Goal: Task Accomplishment & Management: Use online tool/utility

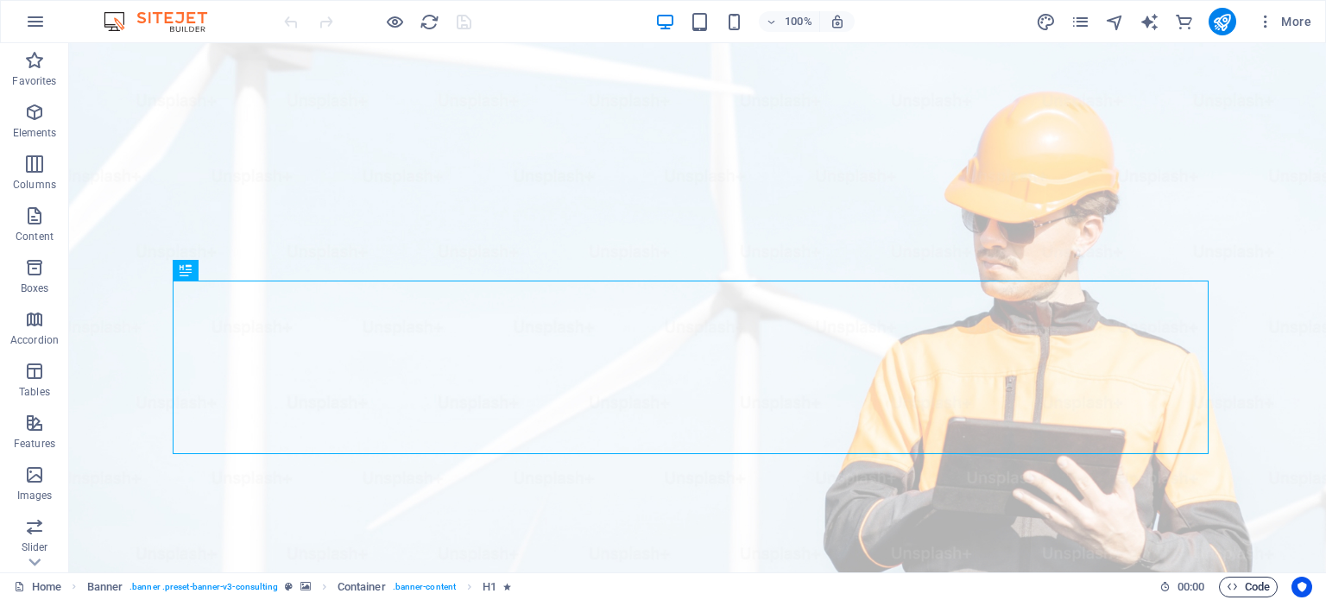
click at [1229, 593] on span "Code" at bounding box center [1248, 587] width 43 height 21
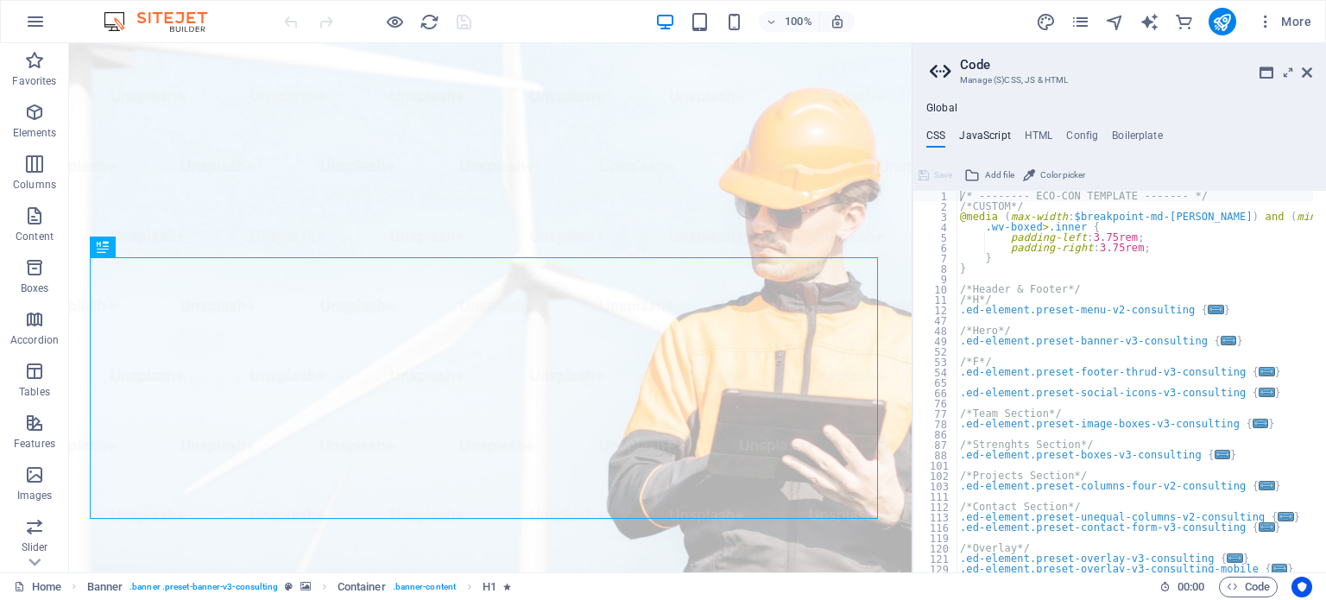
click at [989, 129] on h4 "JavaScript" at bounding box center [984, 138] width 51 height 19
type textarea "/* JS for preset "Menu V2" */"
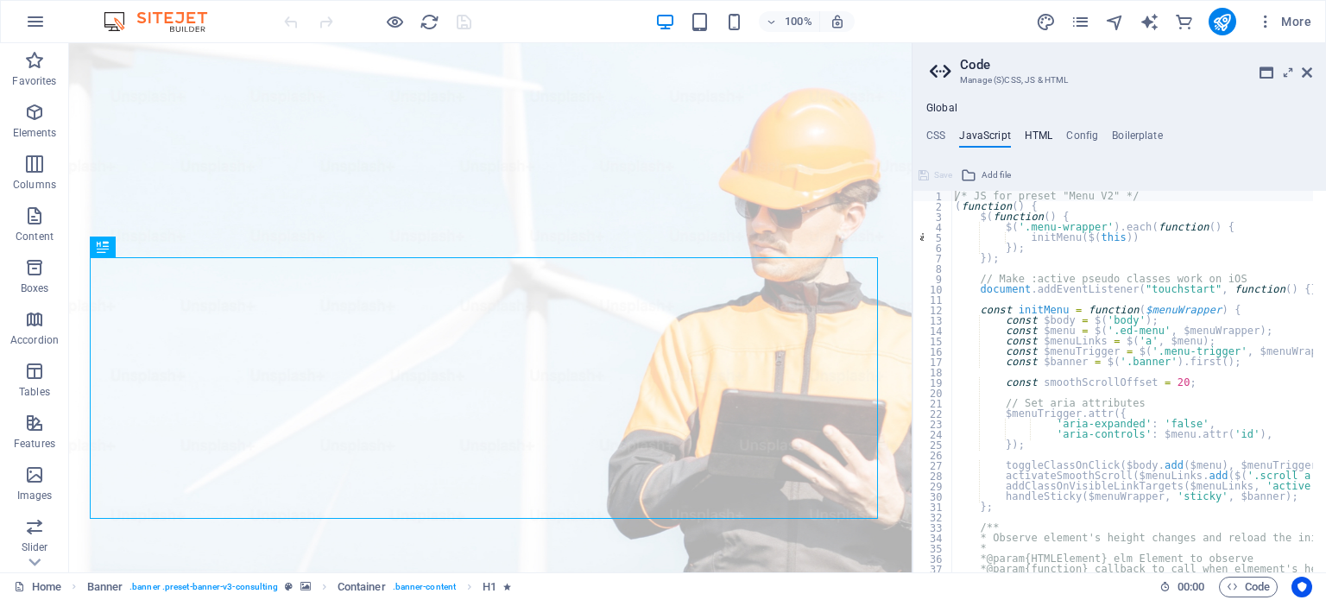
click at [1026, 134] on h4 "HTML" at bounding box center [1039, 138] width 28 height 19
type textarea "<a href="#main-content" class="wv-link-content button">Skip to main content</a>"
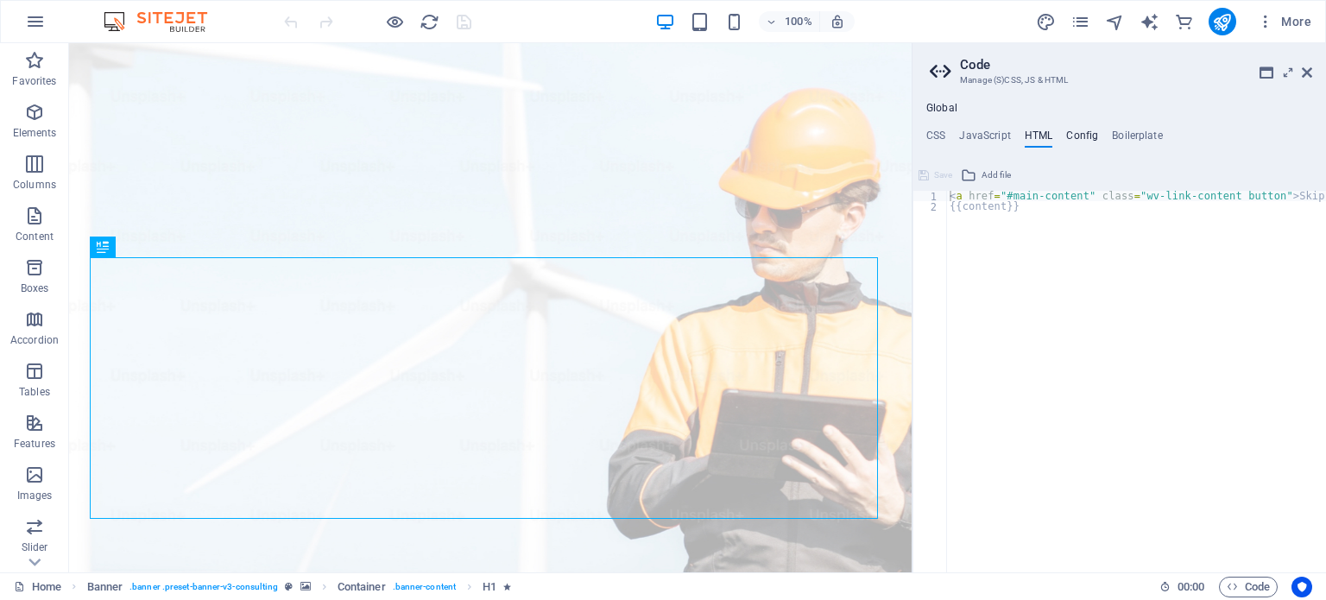
click at [1087, 133] on h4 "Config" at bounding box center [1082, 138] width 32 height 19
type textarea "$text-color: #2b2929;"
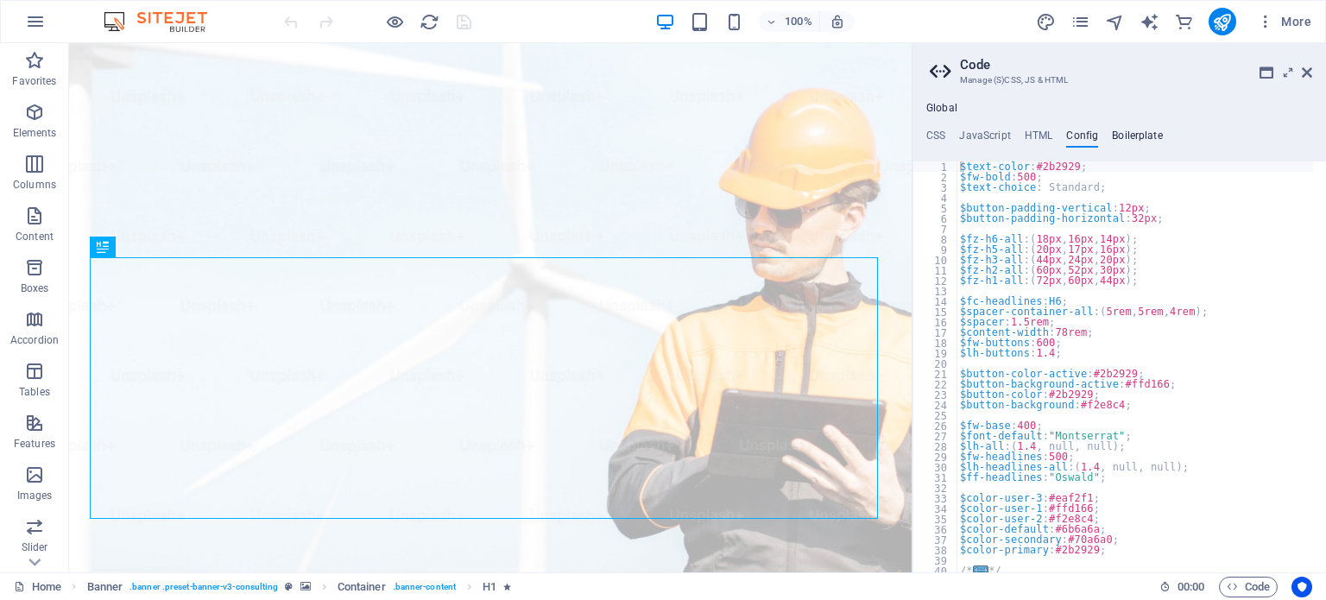
click at [1121, 133] on h4 "Boilerplate" at bounding box center [1137, 138] width 51 height 19
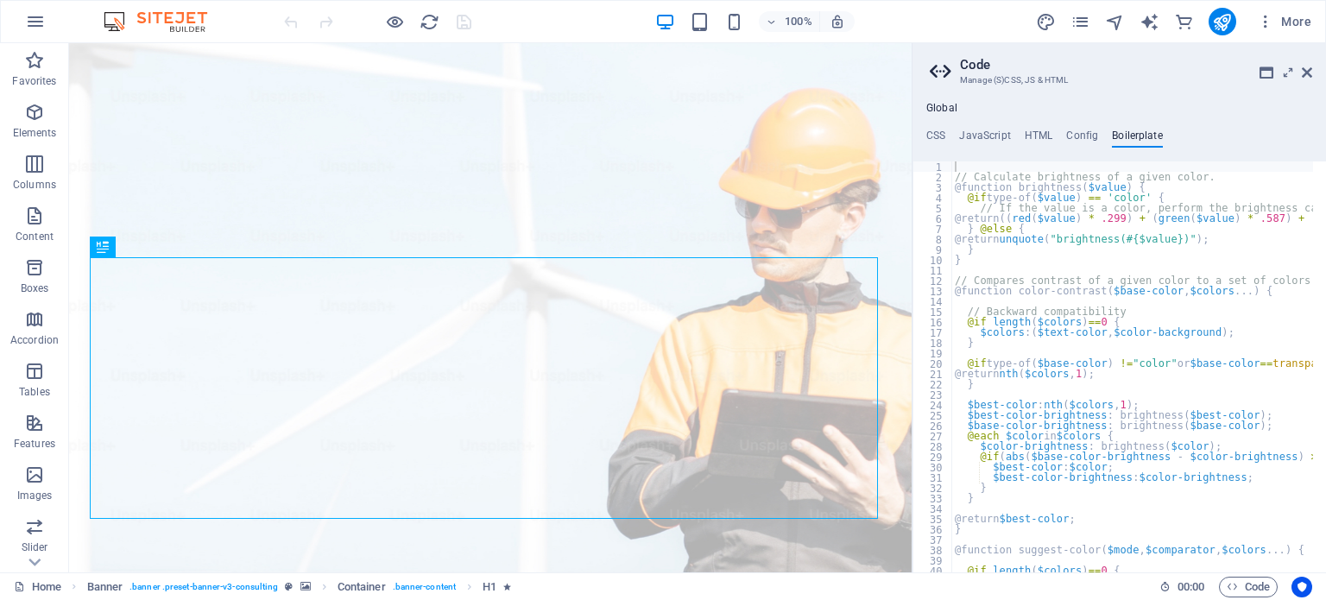
click at [944, 68] on icon at bounding box center [943, 72] width 26 height 24
click at [1155, 18] on icon "text_generator" at bounding box center [1149, 22] width 20 height 20
select select "English"
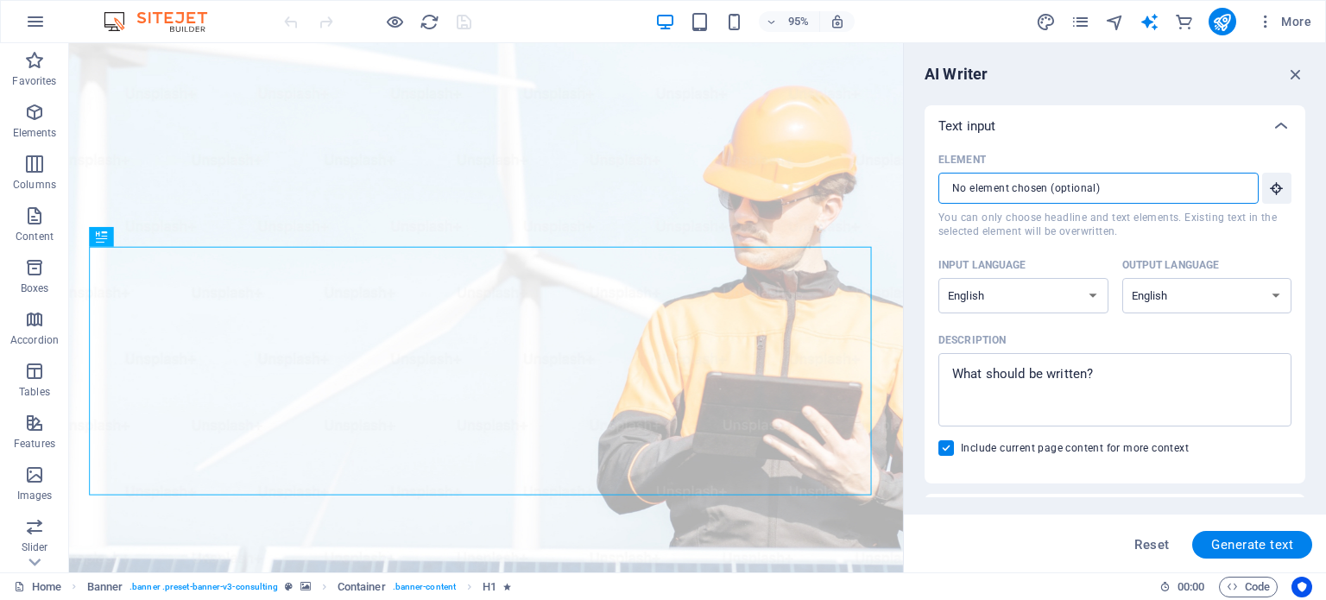
click at [1096, 189] on input "Element ​ You can only choose headline and text elements. Existing text in the …" at bounding box center [1092, 188] width 308 height 31
type textarea "x"
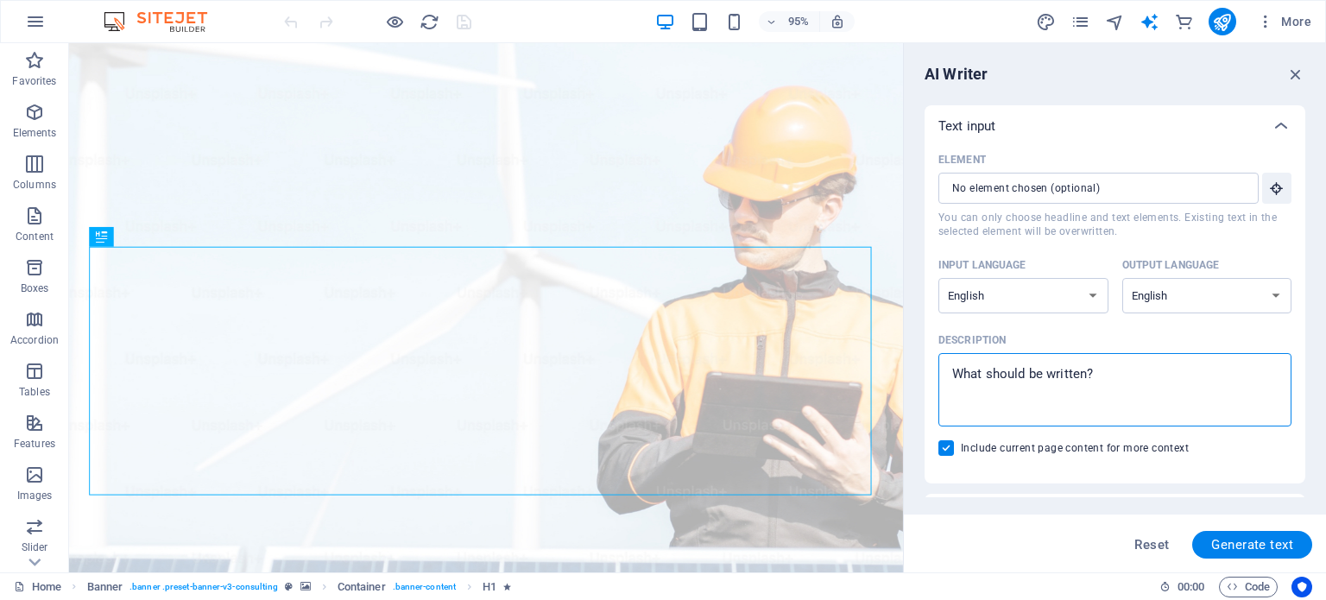
click at [1019, 379] on textarea "Description x ​" at bounding box center [1115, 390] width 336 height 56
type textarea "l"
type textarea "x"
type textarea "la"
type textarea "x"
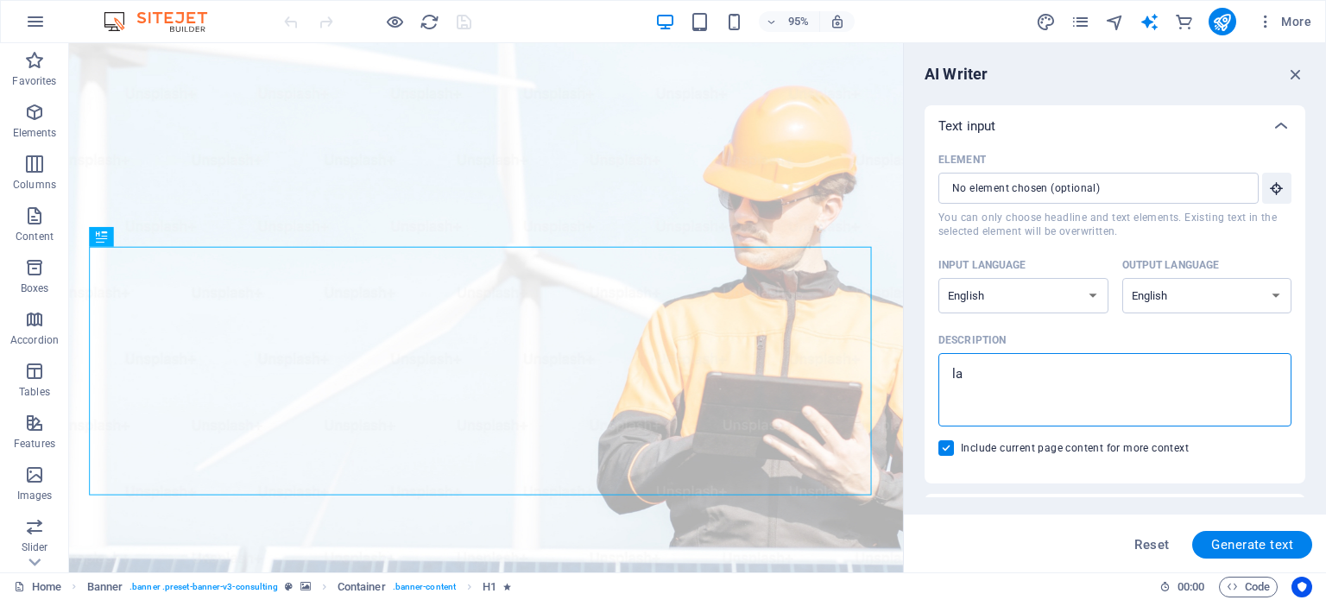
type textarea "lax"
type textarea "x"
type textarea "laxm"
type textarea "x"
type textarea "laxmi"
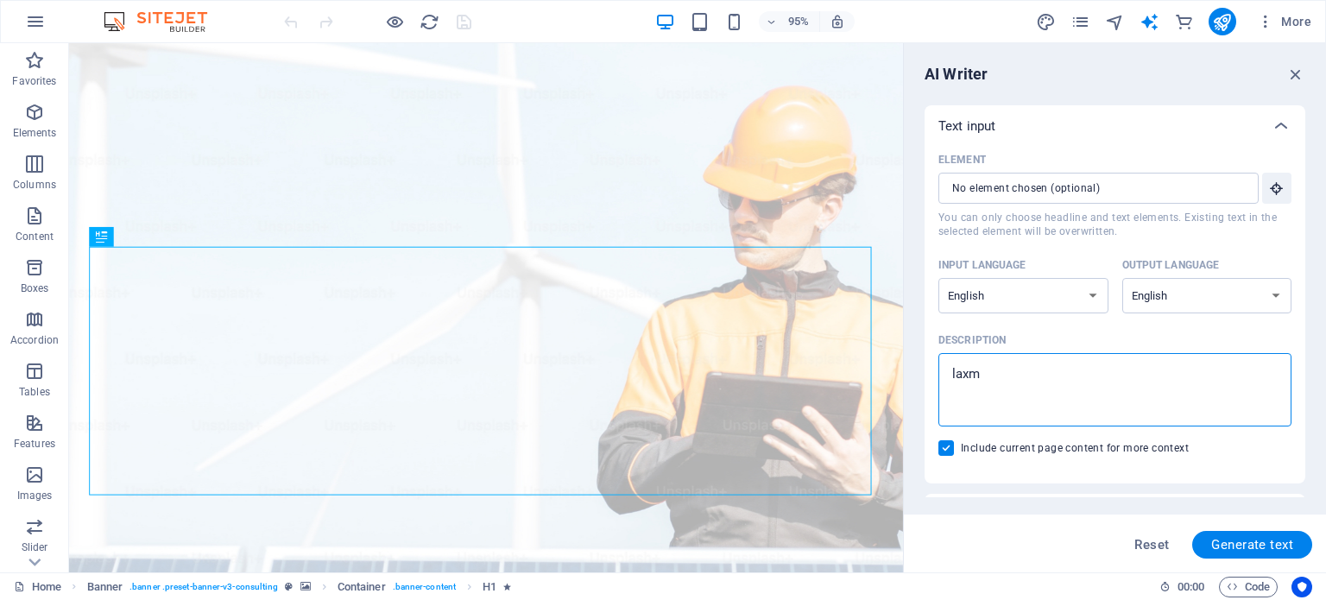
type textarea "x"
type textarea "laxmi"
type textarea "x"
type textarea "laxmi f"
type textarea "x"
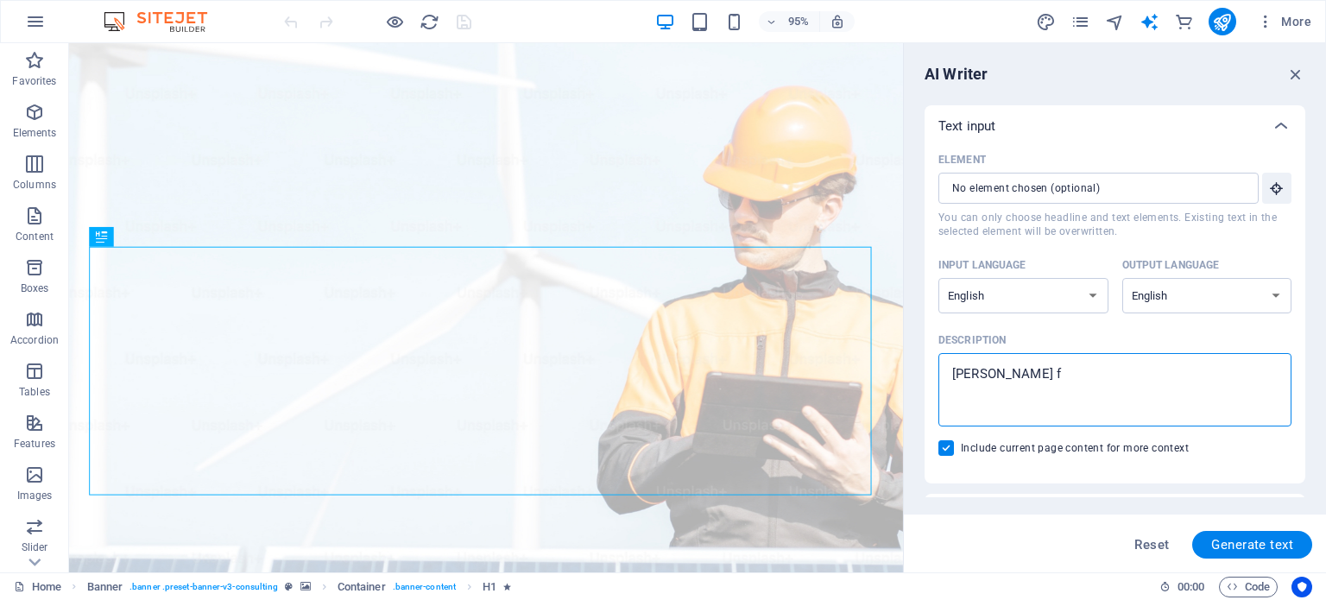
type textarea "laxmi fa"
type textarea "x"
type textarea "laxmi fab"
type textarea "x"
type textarea "laxmi fabr"
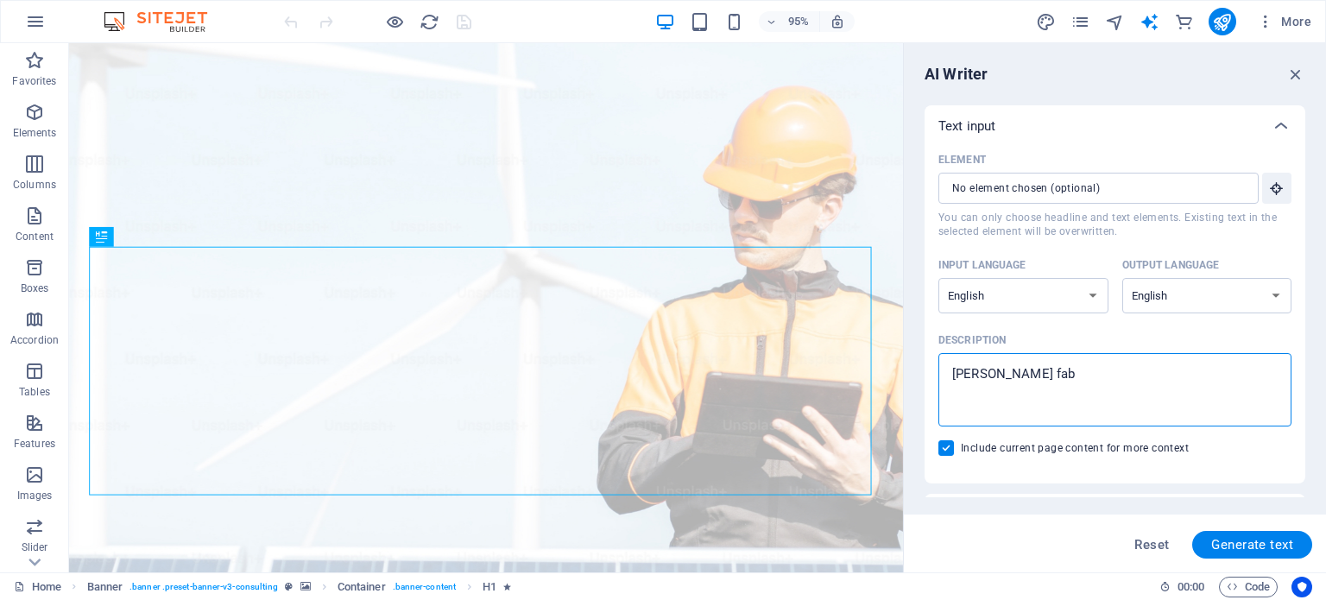
type textarea "x"
type textarea "laxmi fabri"
type textarea "x"
type textarea "laxmi fabric"
type textarea "x"
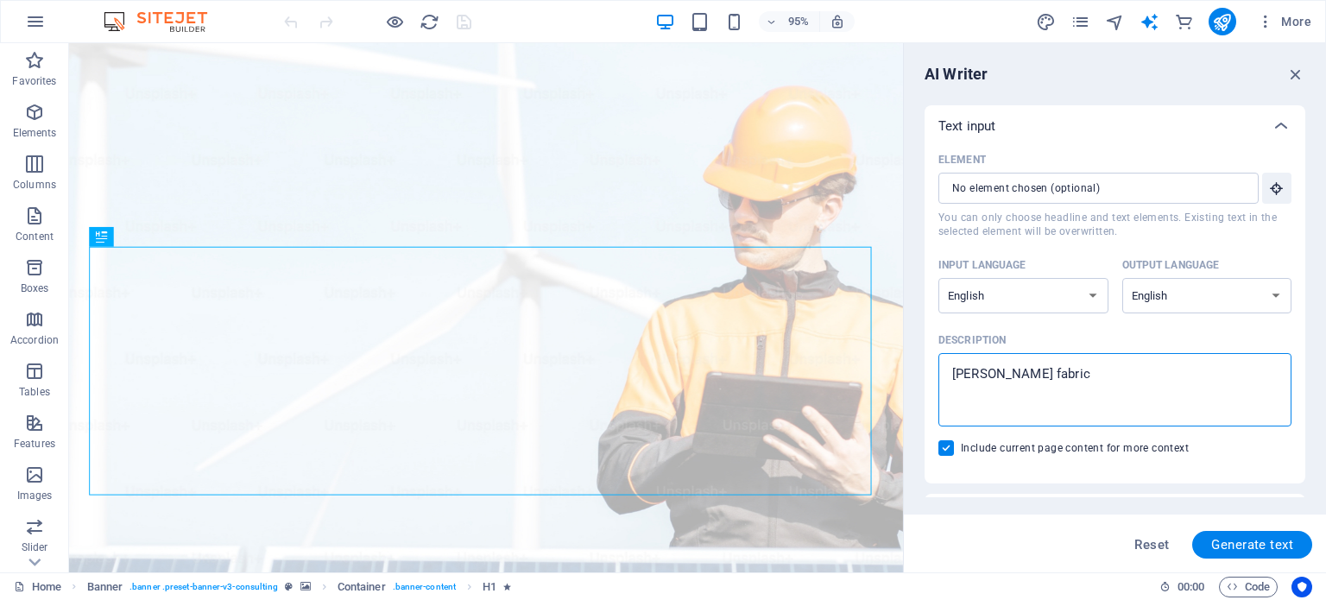
type textarea "laxmi fabrica"
type textarea "x"
type textarea "laxmi fabricat"
type textarea "x"
type textarea "laxmi fabricati"
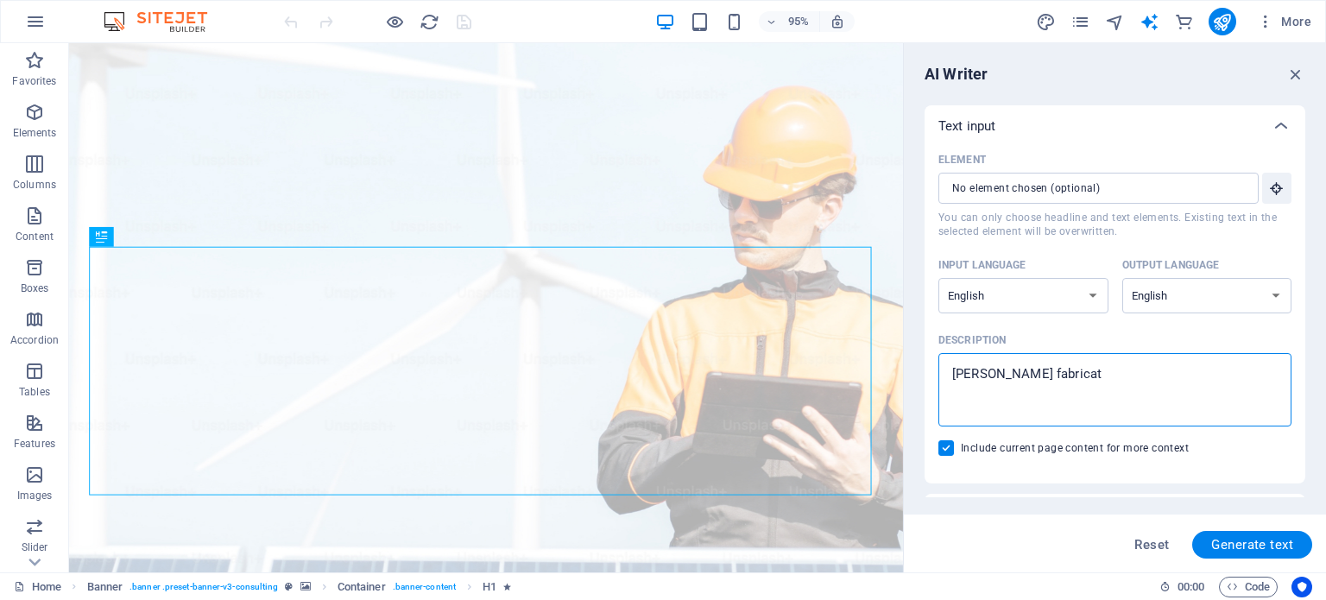
type textarea "x"
type textarea "laxmi fabricatio"
type textarea "x"
type textarea "laxmi fabrication"
type textarea "x"
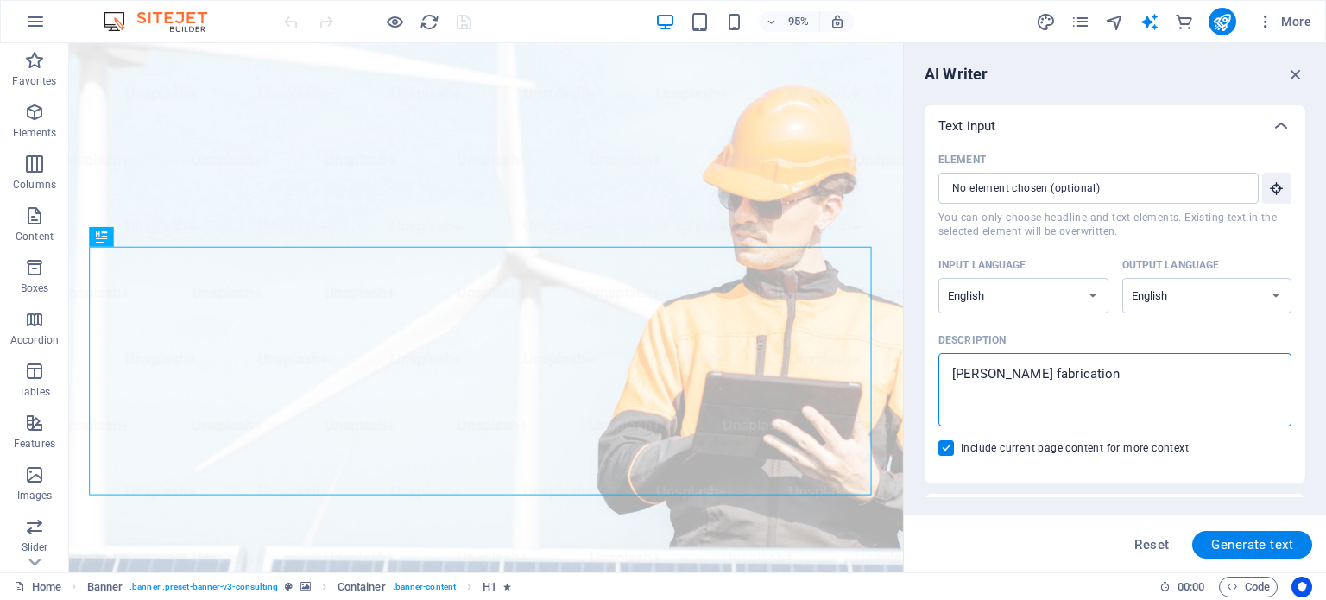
type textarea "laxmi fabrications"
type textarea "x"
type textarea "laxmi fabrications"
type textarea "x"
type textarea "laxmi fabrications"
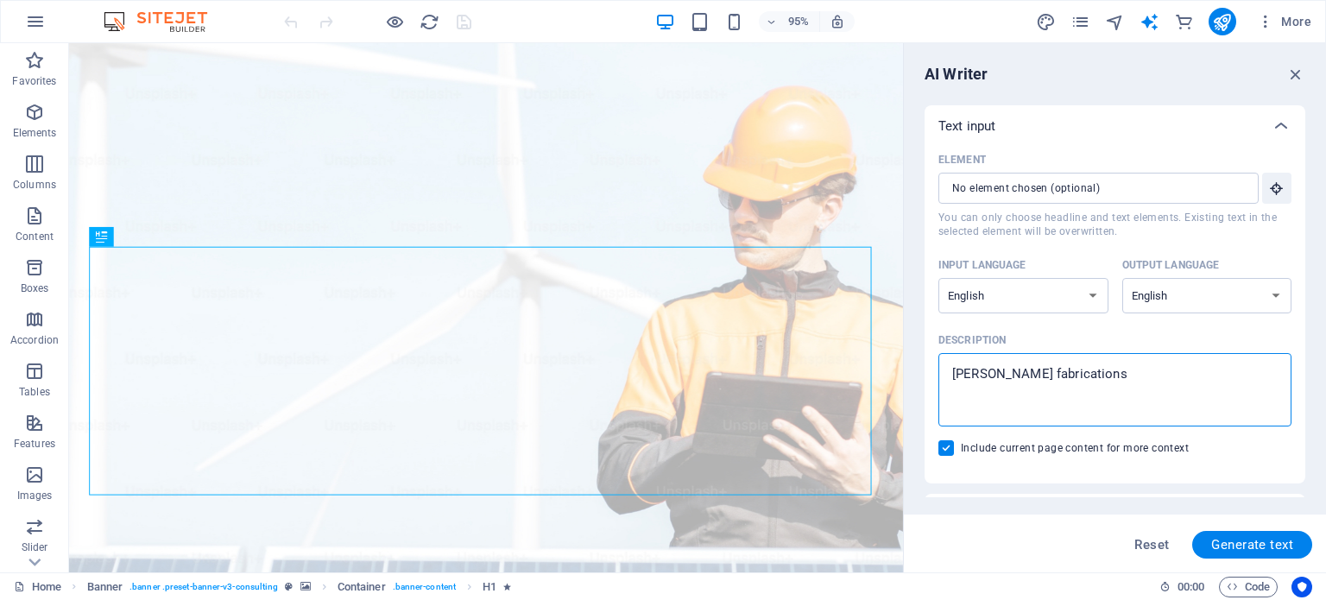
type textarea "x"
click at [1105, 363] on textarea "laxmi fabrications" at bounding box center [1115, 390] width 336 height 56
type textarea "laxmi fabrications"
type textarea "x"
paste textarea "उत्पादन आणि पुरवठा :- ईओटी क्रेन, इंडस्ट्रियल मटेरियल लिफ्ट, कमर्शियल लिफ्ट, हॉ…"
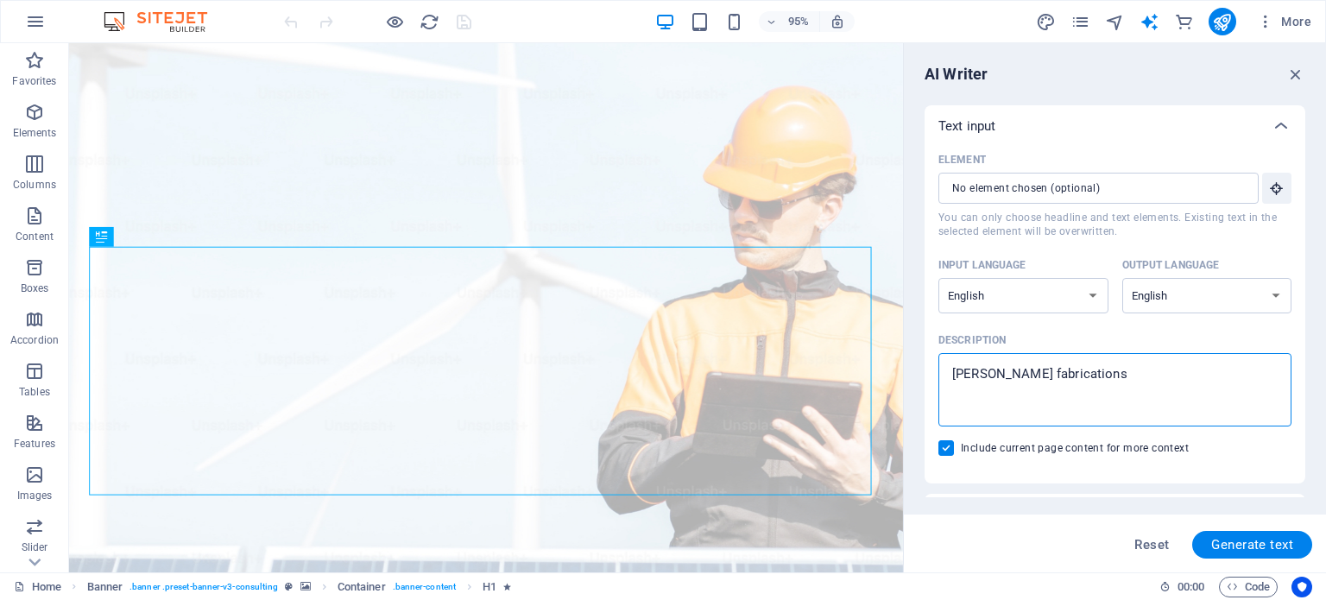
type textarea "उत्पादन आणि पुरवठा :- ईओटी क्रेन, इंडस्ट्रियल मटेरियल लिफ्ट, कमर्शियल लिफ्ट, हॉ…"
type textarea "x"
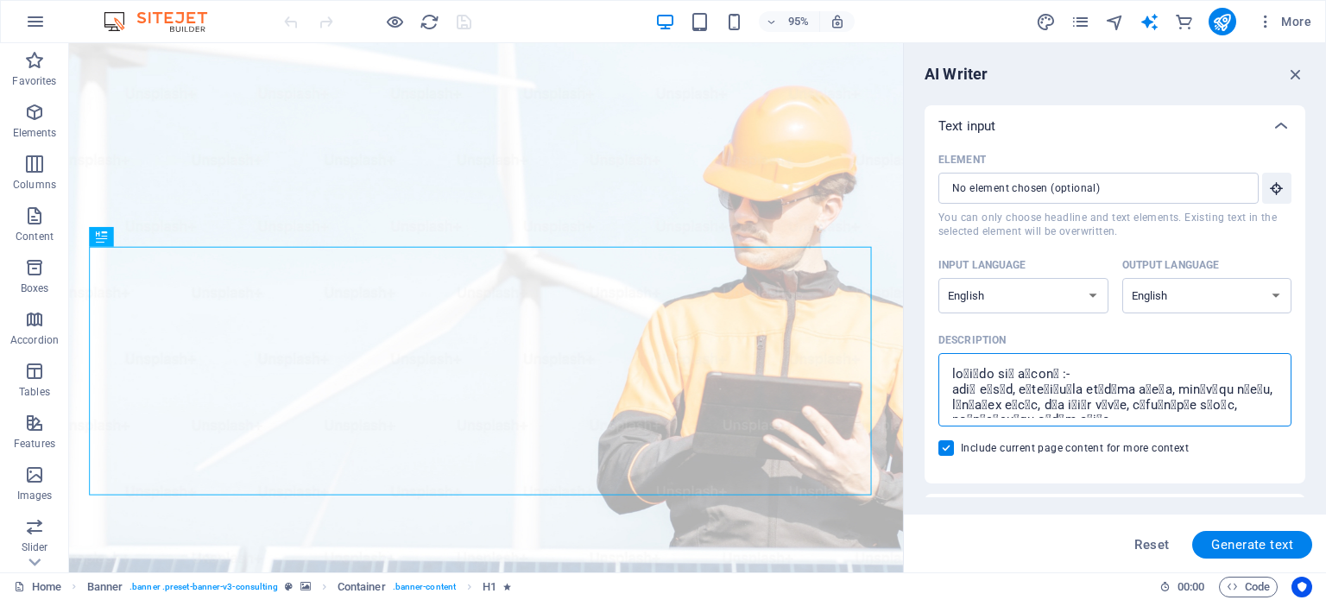
scroll to position [502, 0]
type textarea "उत्पादन आणि पुरवठा :- ईओटी क्रेन, इंडस्ट्रियल मटेरियल लिफ्ट, कमर्शियल लिफ्ट, हॉ…"
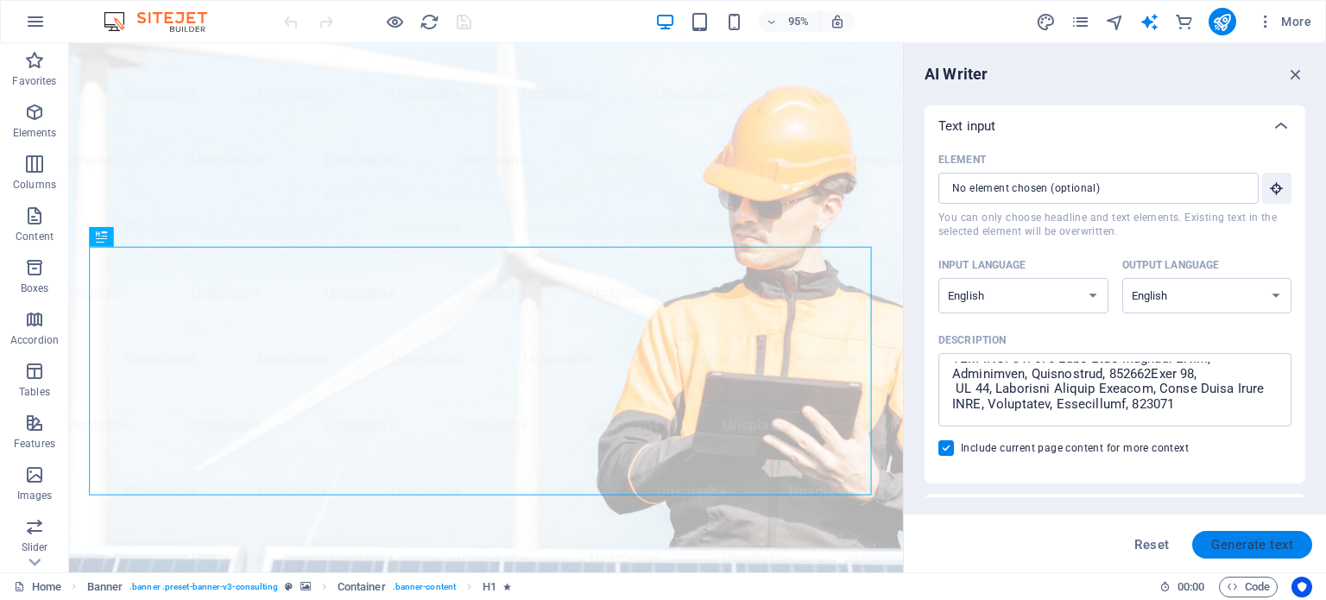
click at [1220, 546] on span "Generate text" at bounding box center [1252, 545] width 82 height 14
type textarea "x"
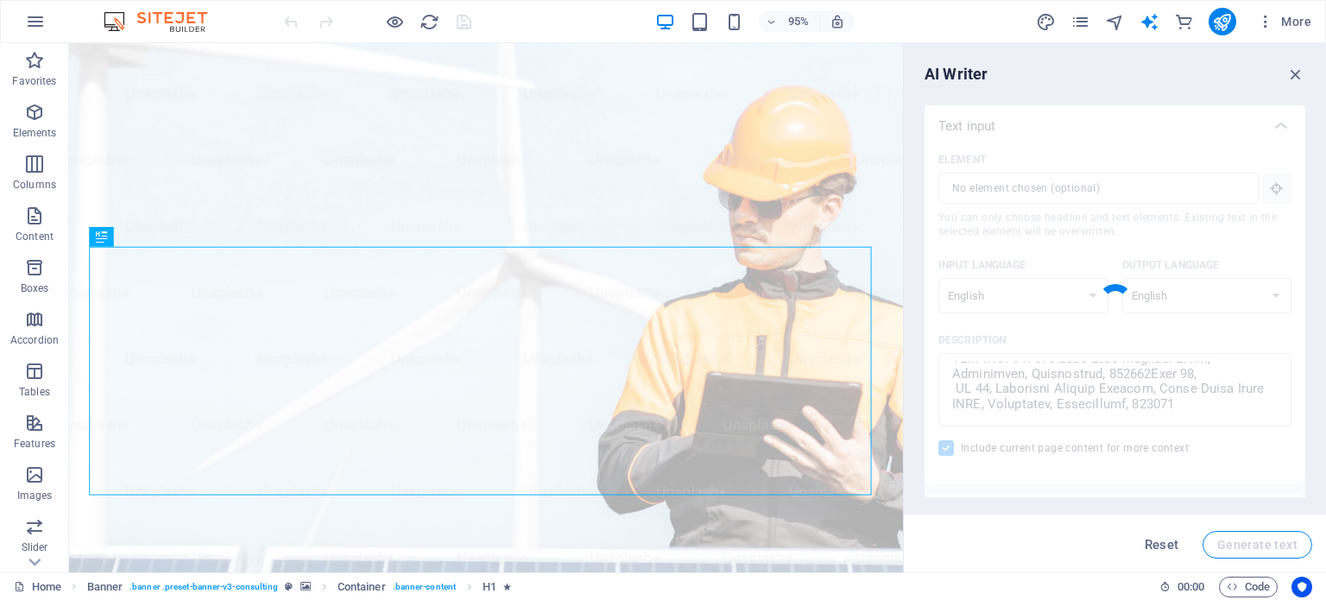
type textarea "x"
type textarea "Our company specializes in a diverse range of lifting solutions, including EOT …"
type textarea "x"
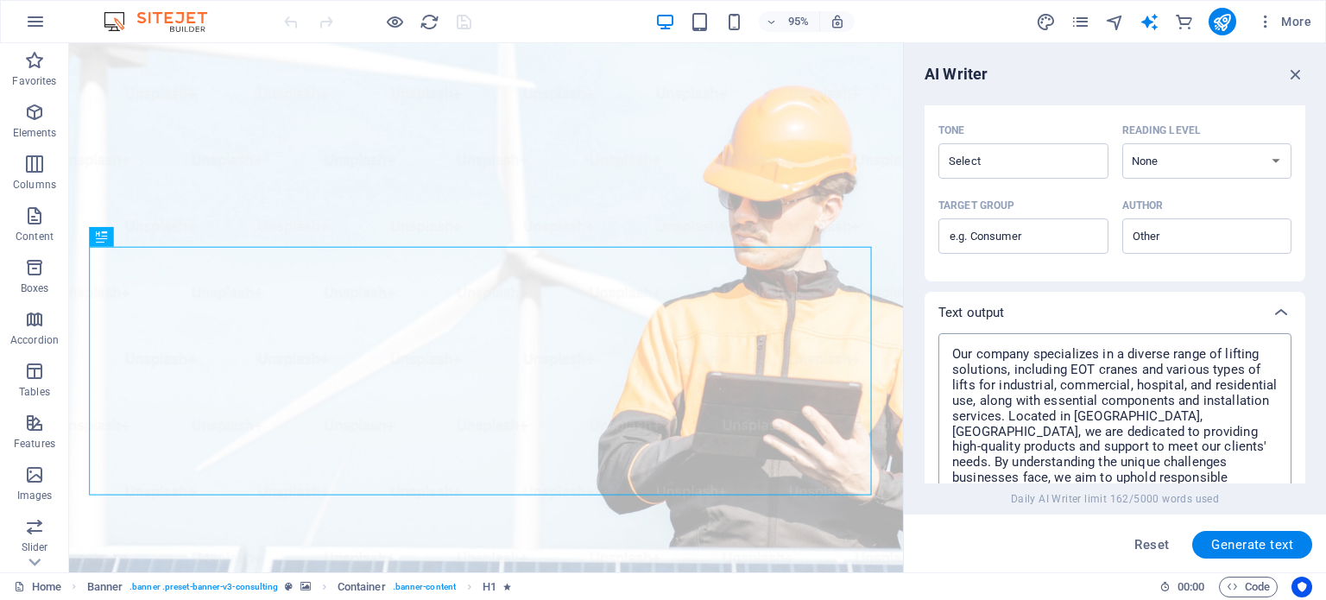
scroll to position [685, 0]
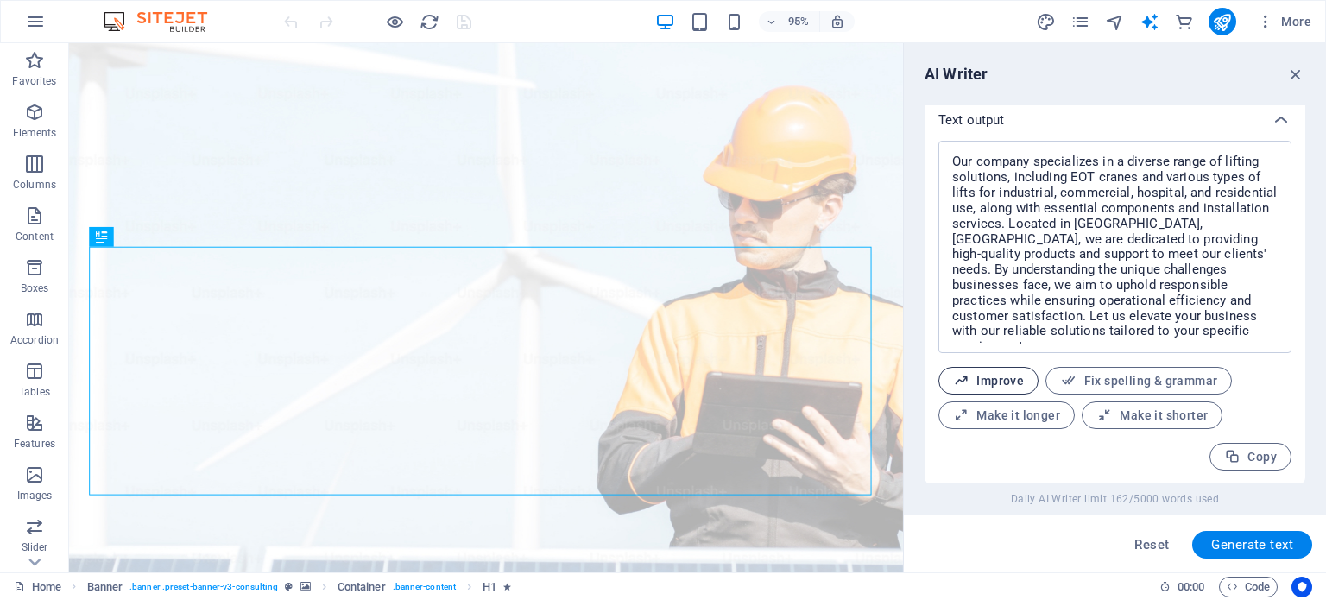
click at [994, 384] on span "Improve" at bounding box center [988, 381] width 71 height 16
type textarea "x"
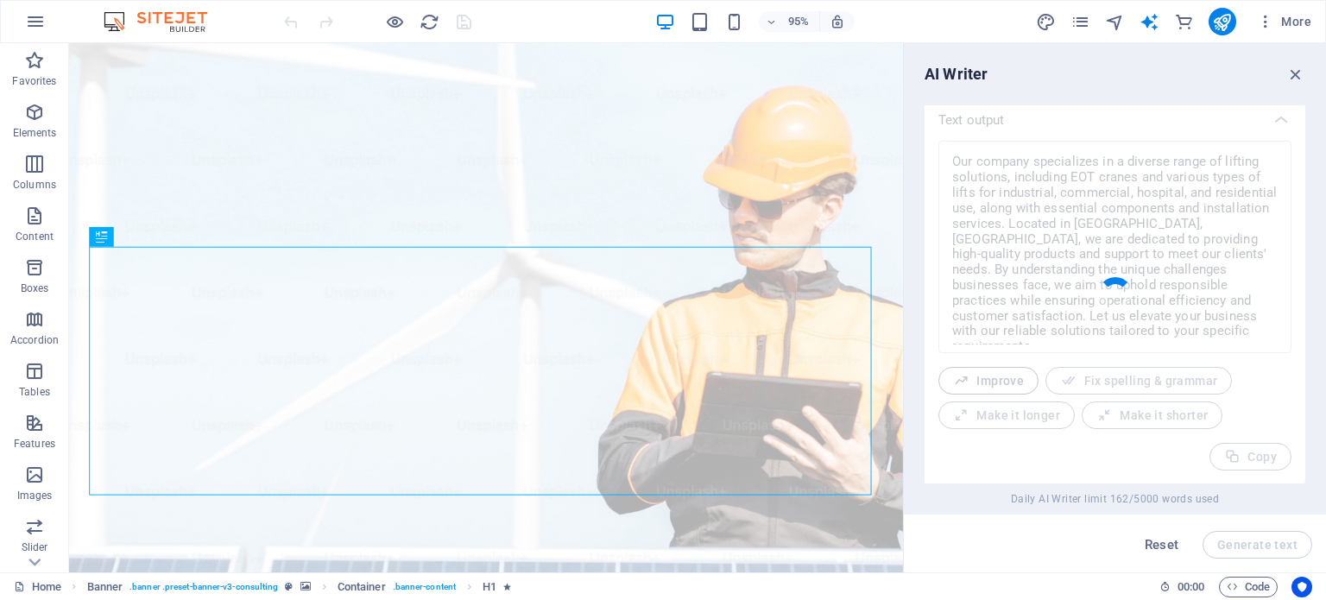
type textarea "x"
type textarea "Our company specializes in a comprehensive range of lifting solutions, includin…"
type textarea "x"
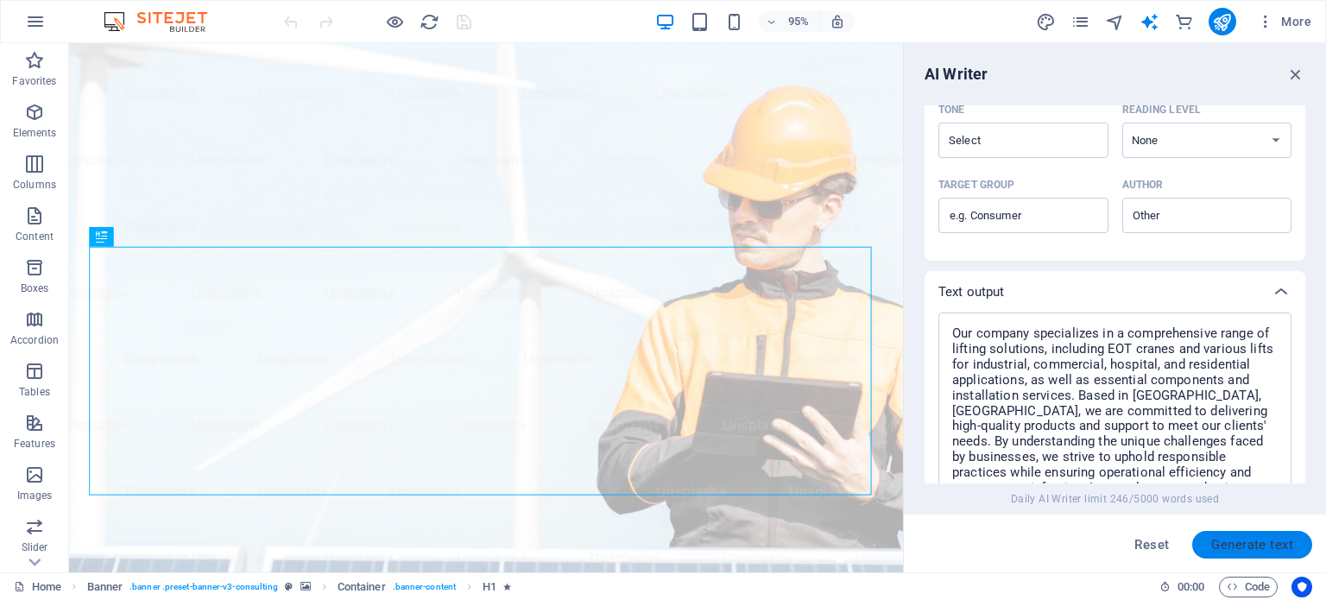
scroll to position [518, 0]
click at [1213, 541] on span "Generate text" at bounding box center [1252, 545] width 82 height 14
type textarea "x"
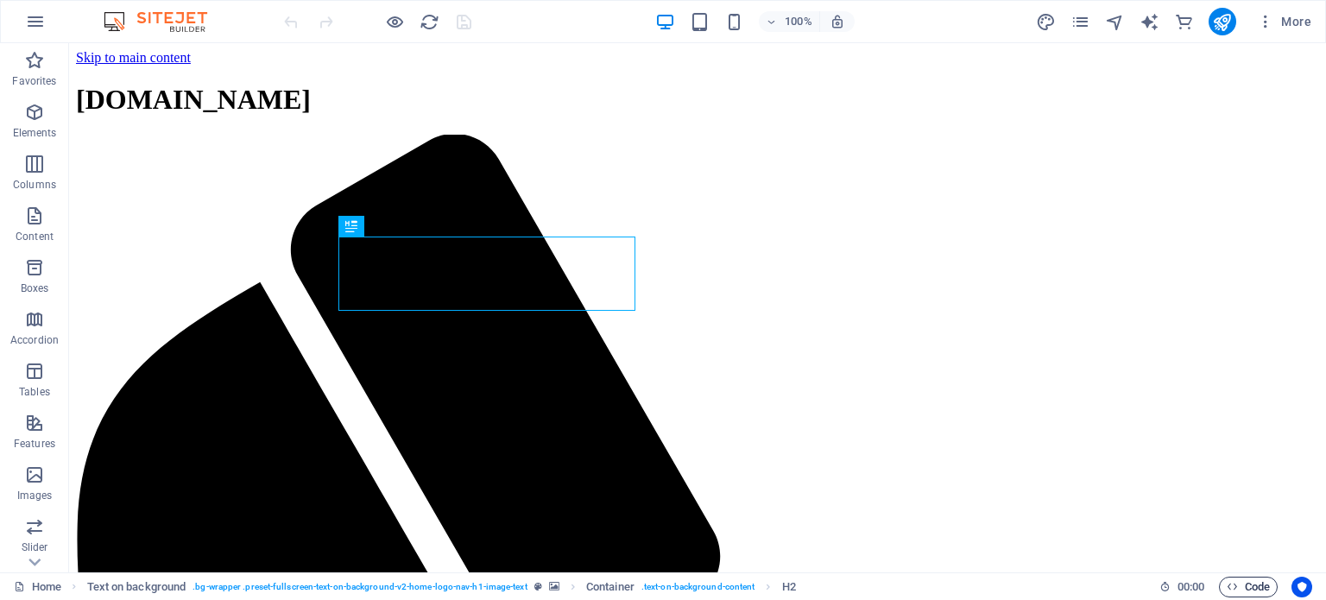
click at [1237, 584] on span "Code" at bounding box center [1248, 587] width 43 height 21
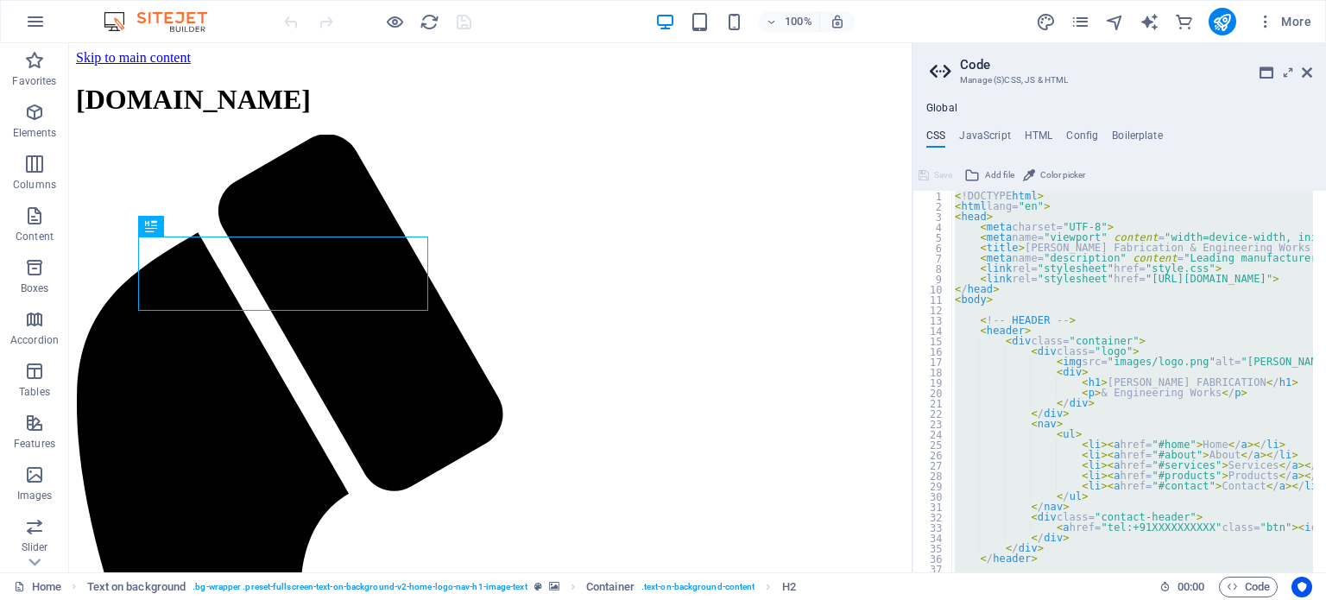
type textarea "</html>"
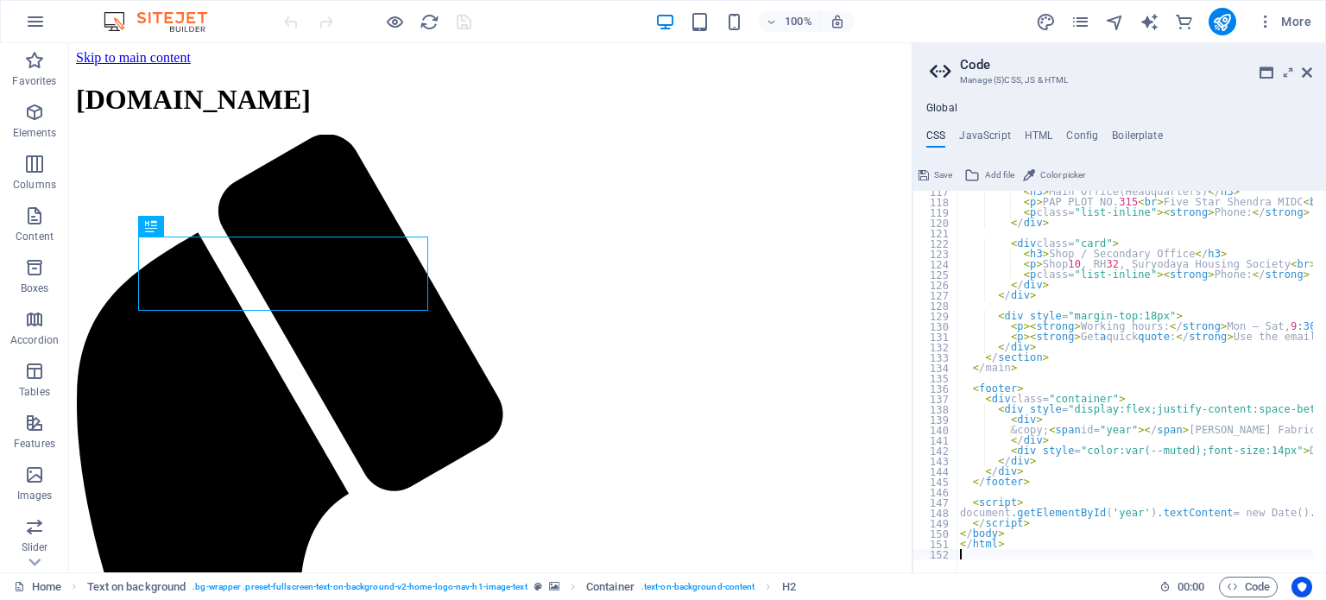
scroll to position [1205, 0]
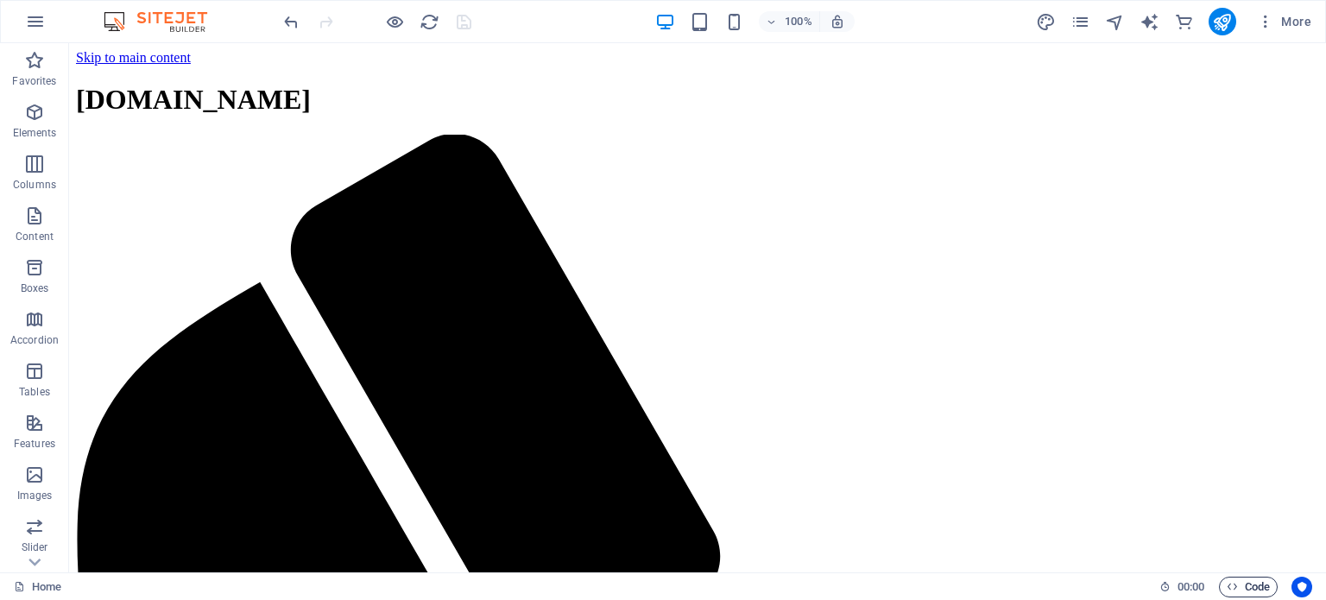
click at [1231, 592] on span "Code" at bounding box center [1248, 587] width 43 height 21
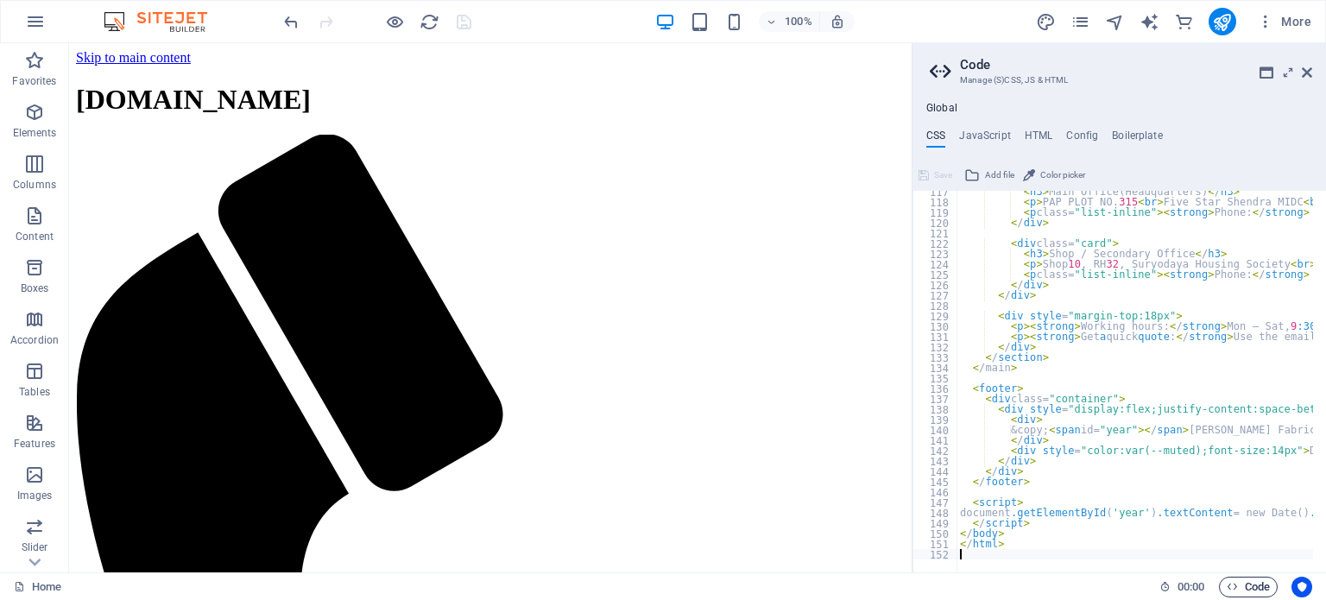
type textarea "</html>"
click at [1090, 132] on h4 "Config" at bounding box center [1082, 138] width 32 height 19
type textarea "$color-background: #F7F9FC;"
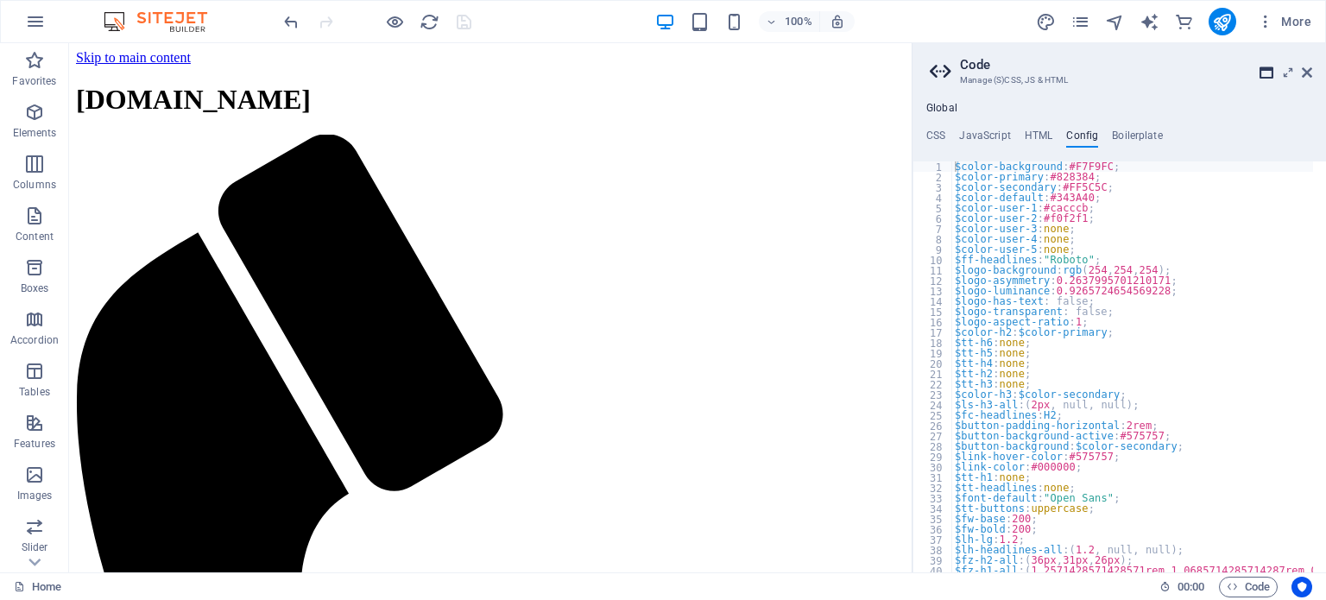
click at [1267, 73] on icon at bounding box center [1266, 73] width 14 height 14
